Goal: Task Accomplishment & Management: Complete application form

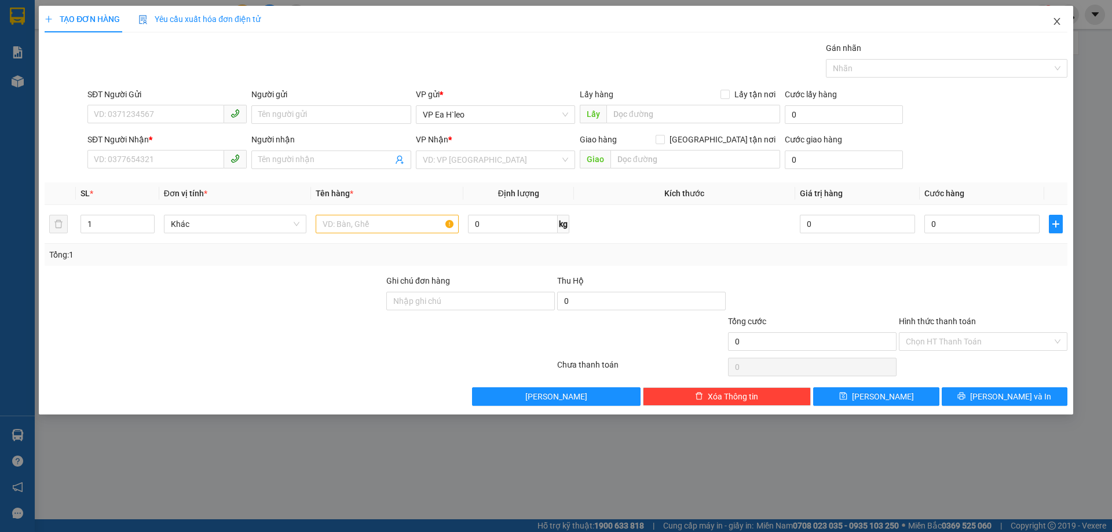
click at [1055, 19] on icon "close" at bounding box center [1056, 21] width 9 height 9
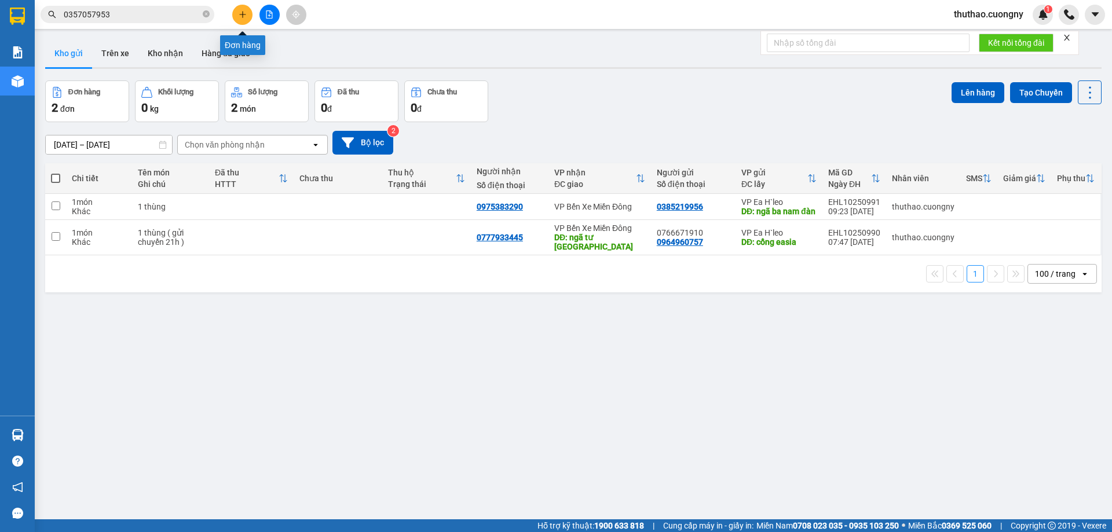
click at [241, 10] on button at bounding box center [242, 15] width 20 height 20
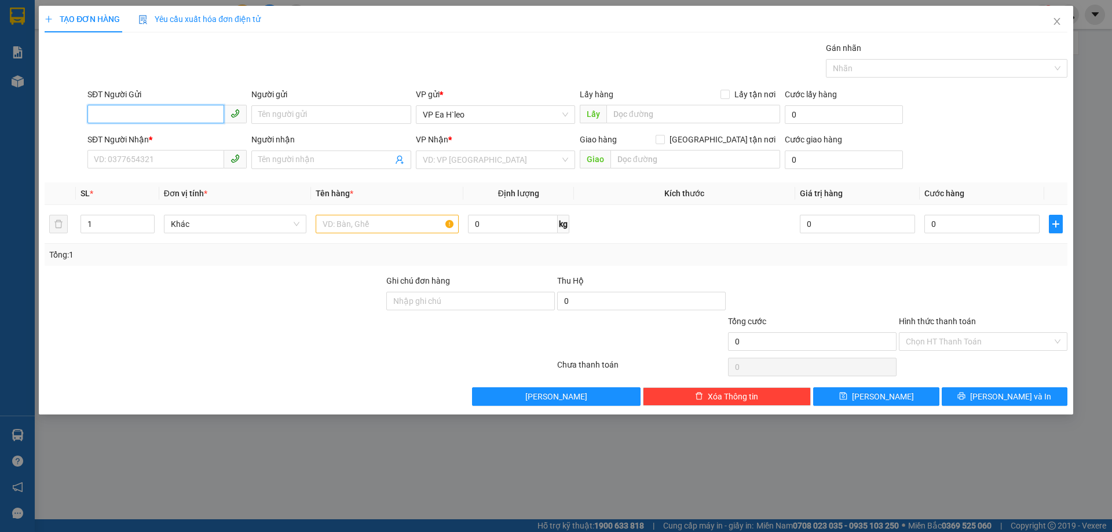
paste input "0343957869"
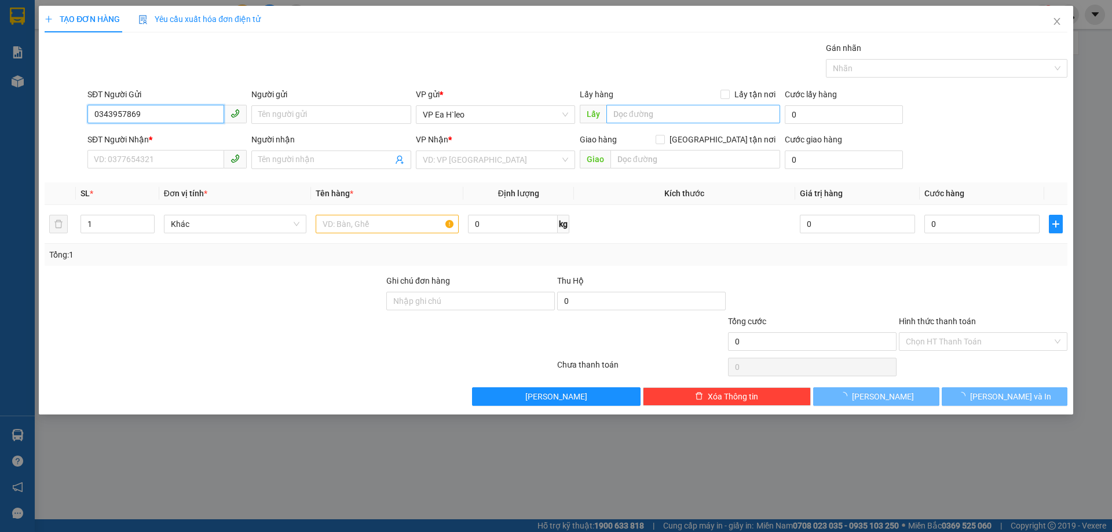
type input "0343957869"
click at [636, 120] on input "text" at bounding box center [693, 114] width 174 height 19
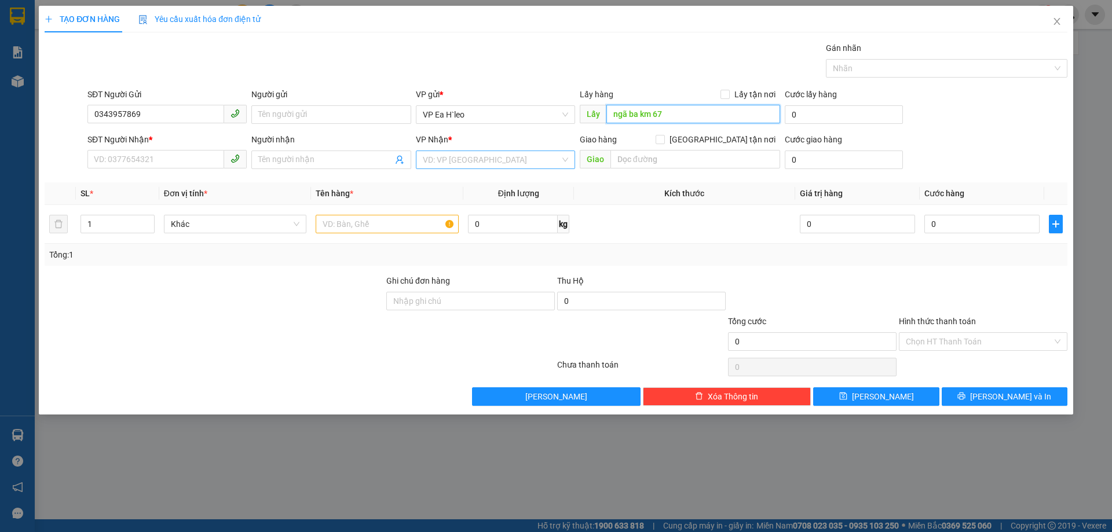
type input "ngã ba km 67"
click at [474, 152] on input "search" at bounding box center [491, 159] width 137 height 17
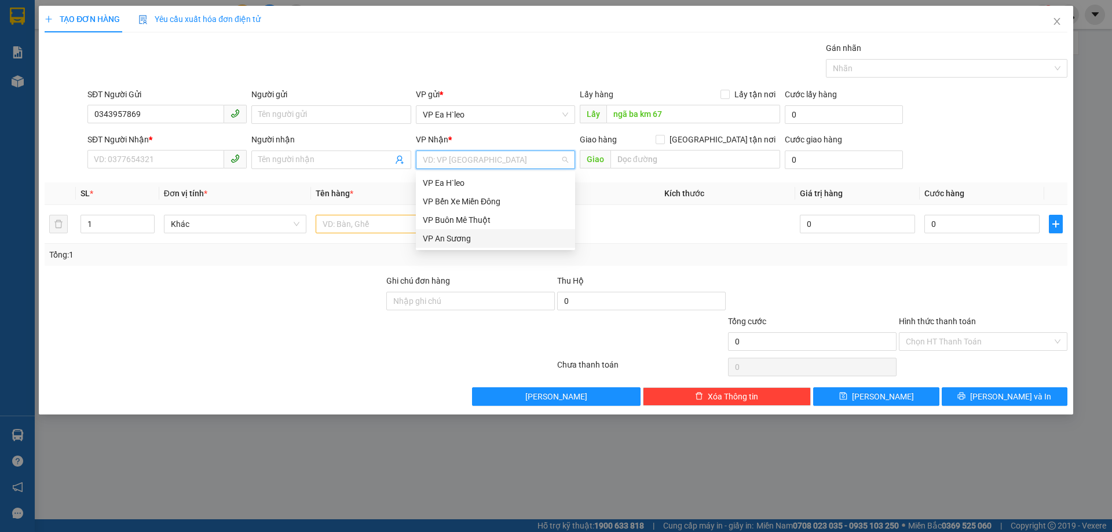
click at [463, 240] on div "VP An Sương" at bounding box center [495, 238] width 145 height 13
click at [265, 284] on div at bounding box center [214, 294] width 342 height 41
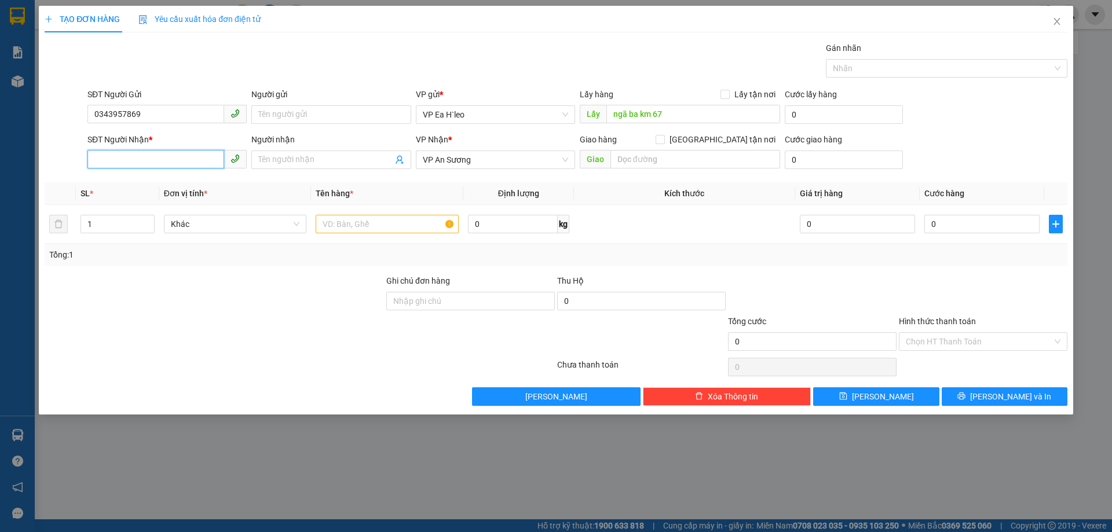
click at [167, 155] on input "SĐT Người Nhận *" at bounding box center [155, 159] width 137 height 19
click at [329, 221] on input "text" at bounding box center [387, 224] width 143 height 19
type input "1 thùng"
